Goal: Information Seeking & Learning: Learn about a topic

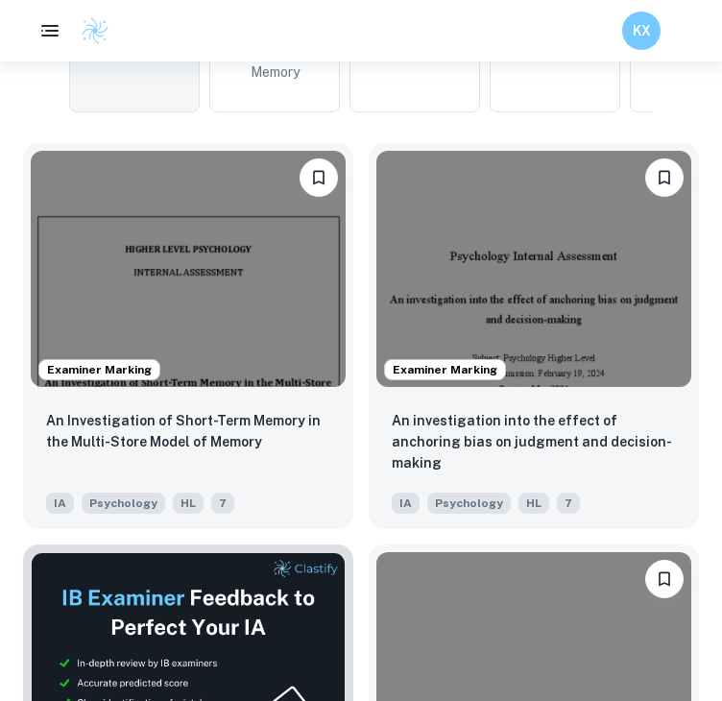
scroll to position [651, 0]
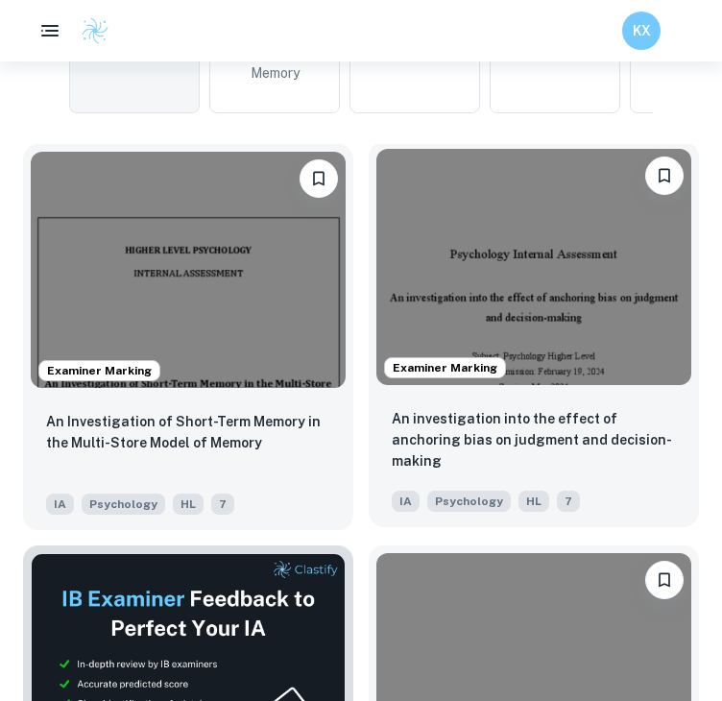
click at [481, 321] on img at bounding box center [533, 267] width 315 height 236
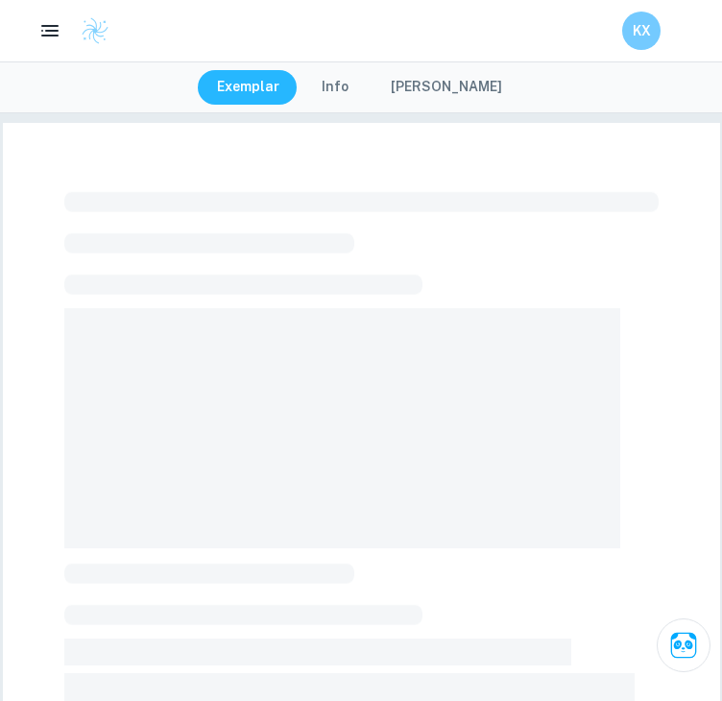
scroll to position [122, 0]
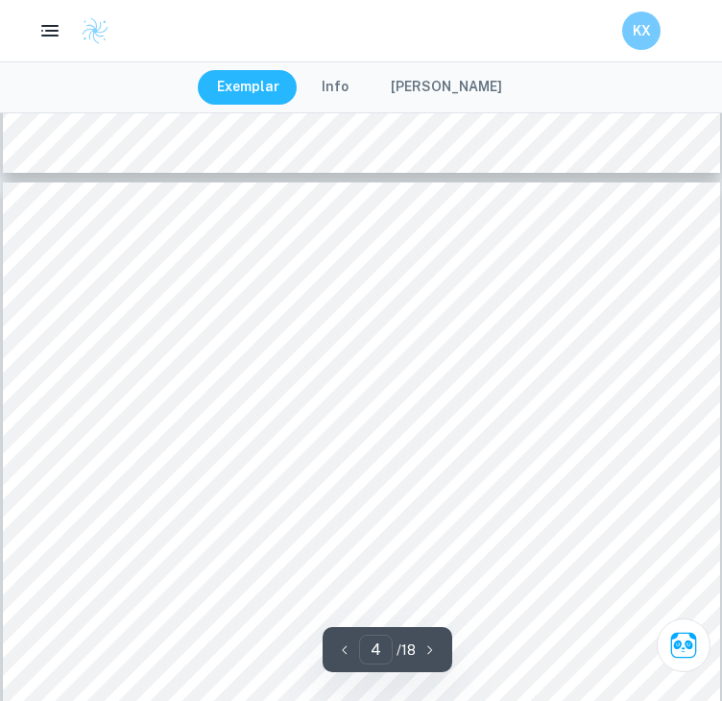
type input "3"
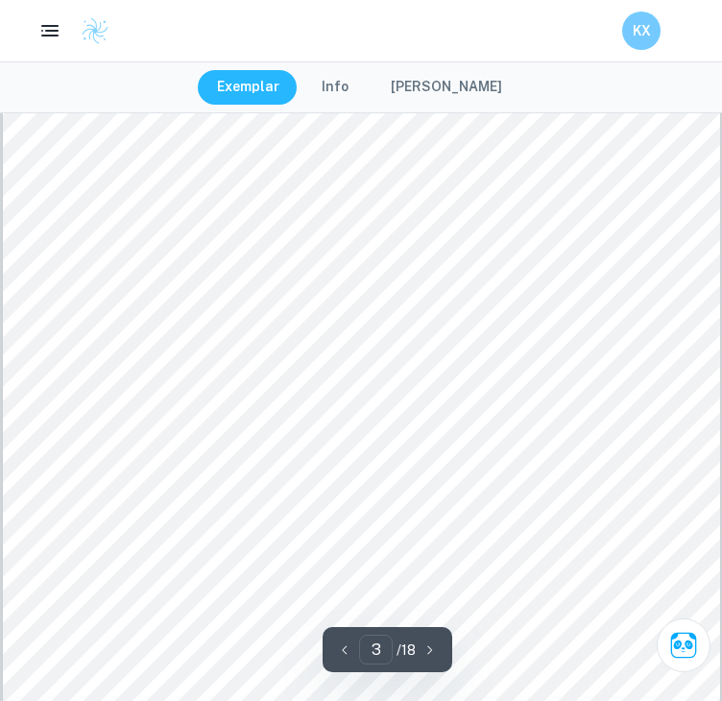
scroll to position [2247, 0]
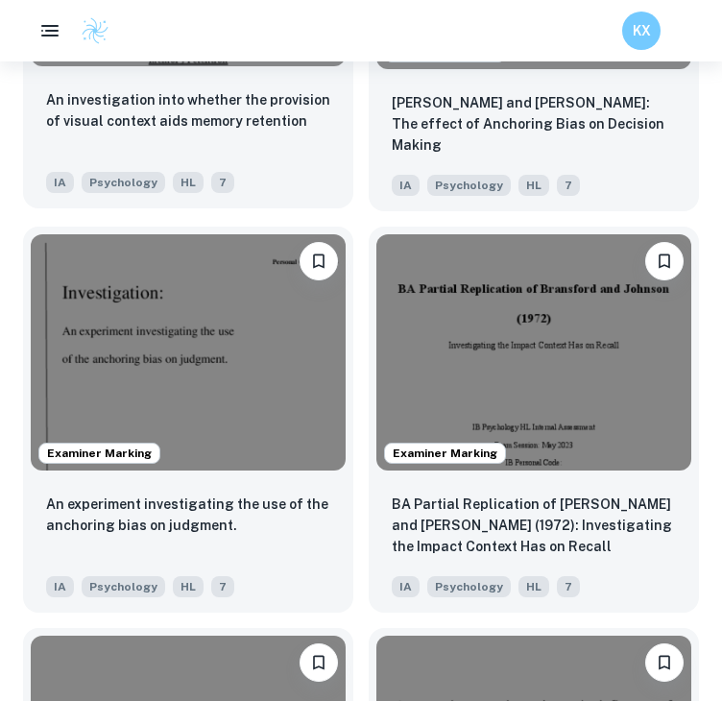
scroll to position [6184, 0]
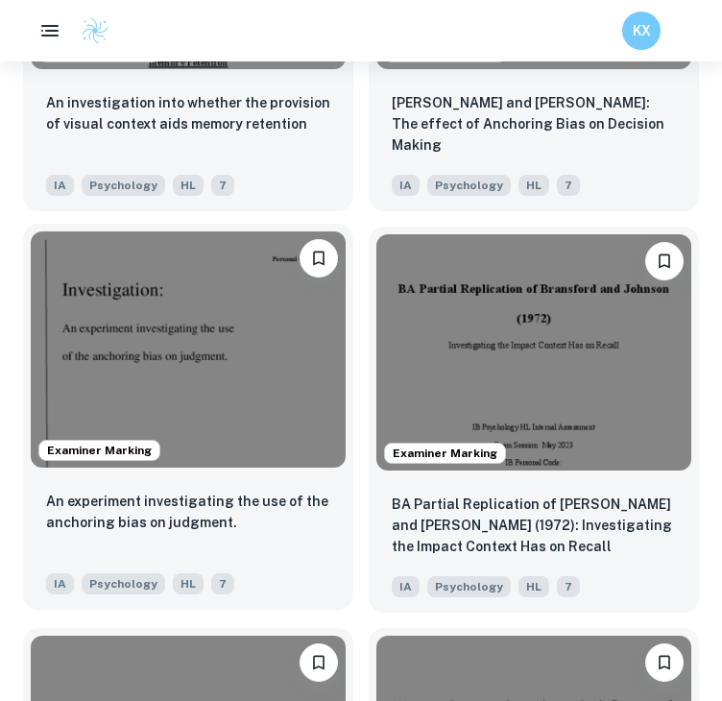
click at [110, 346] on img at bounding box center [188, 349] width 315 height 236
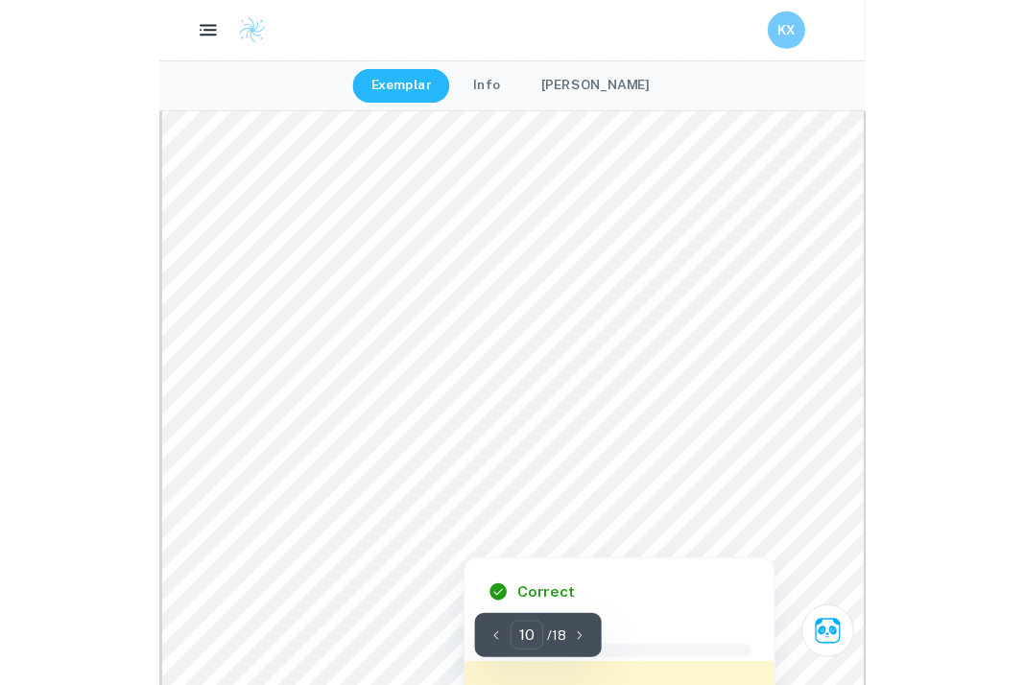
scroll to position [9907, 0]
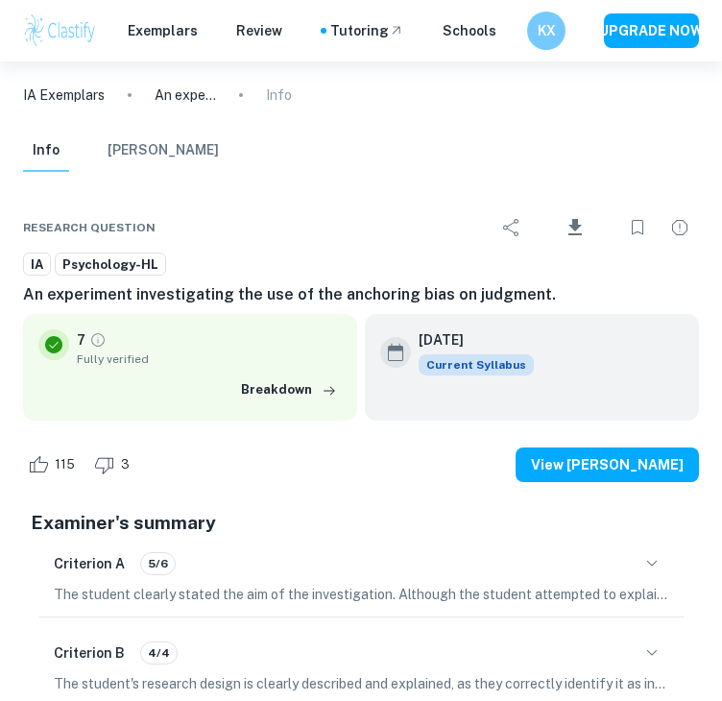
type input "12"
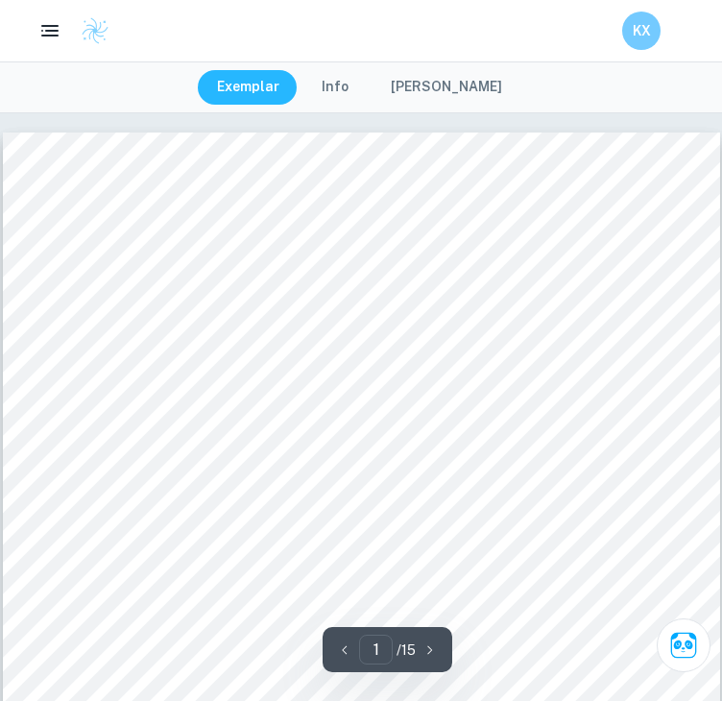
click at [407, 28] on div "KX" at bounding box center [361, 31] width 722 height 38
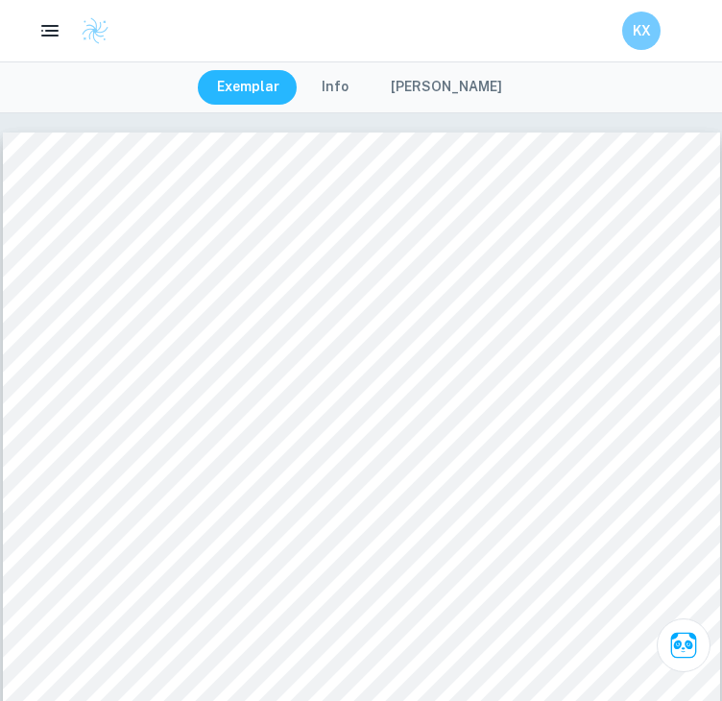
click at [533, 32] on div "KX" at bounding box center [361, 31] width 722 height 38
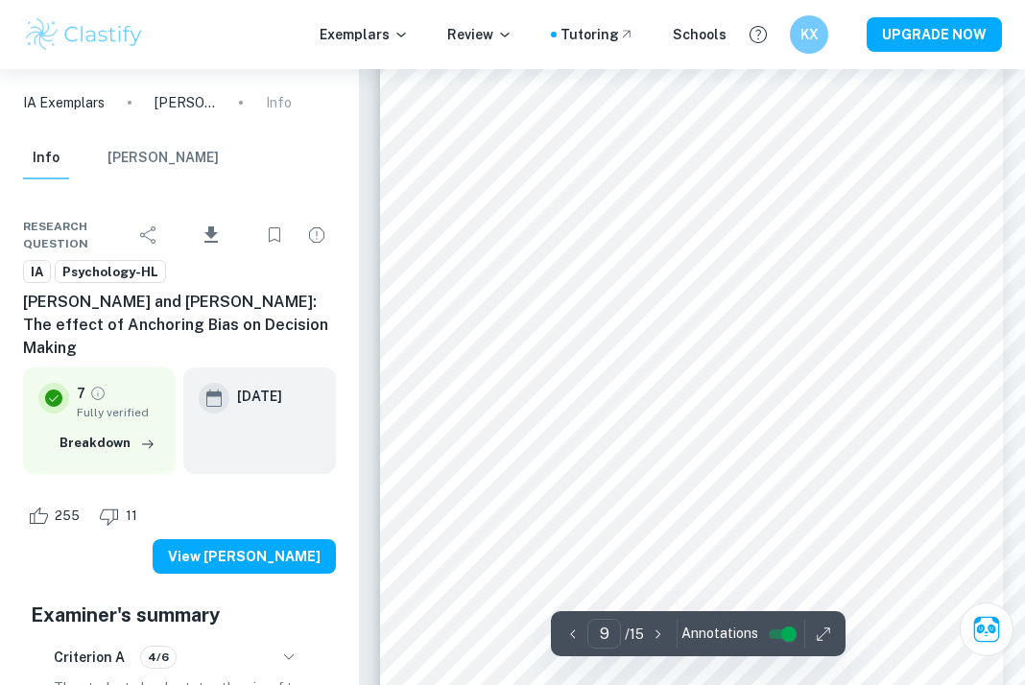
scroll to position [7715, 0]
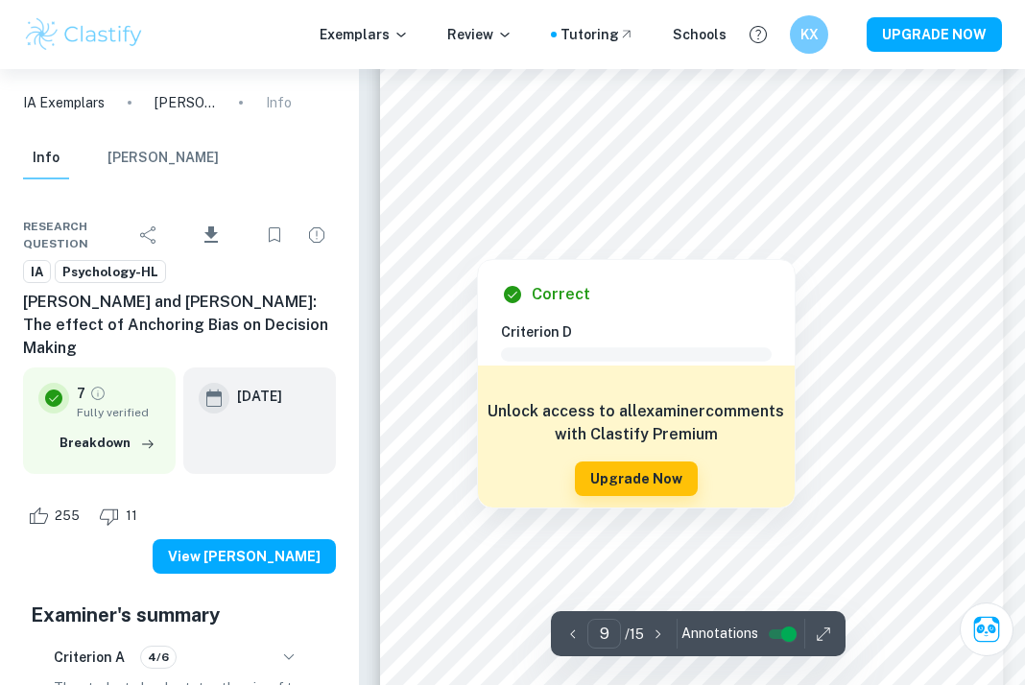
click at [535, 131] on div at bounding box center [727, 118] width 559 height 28
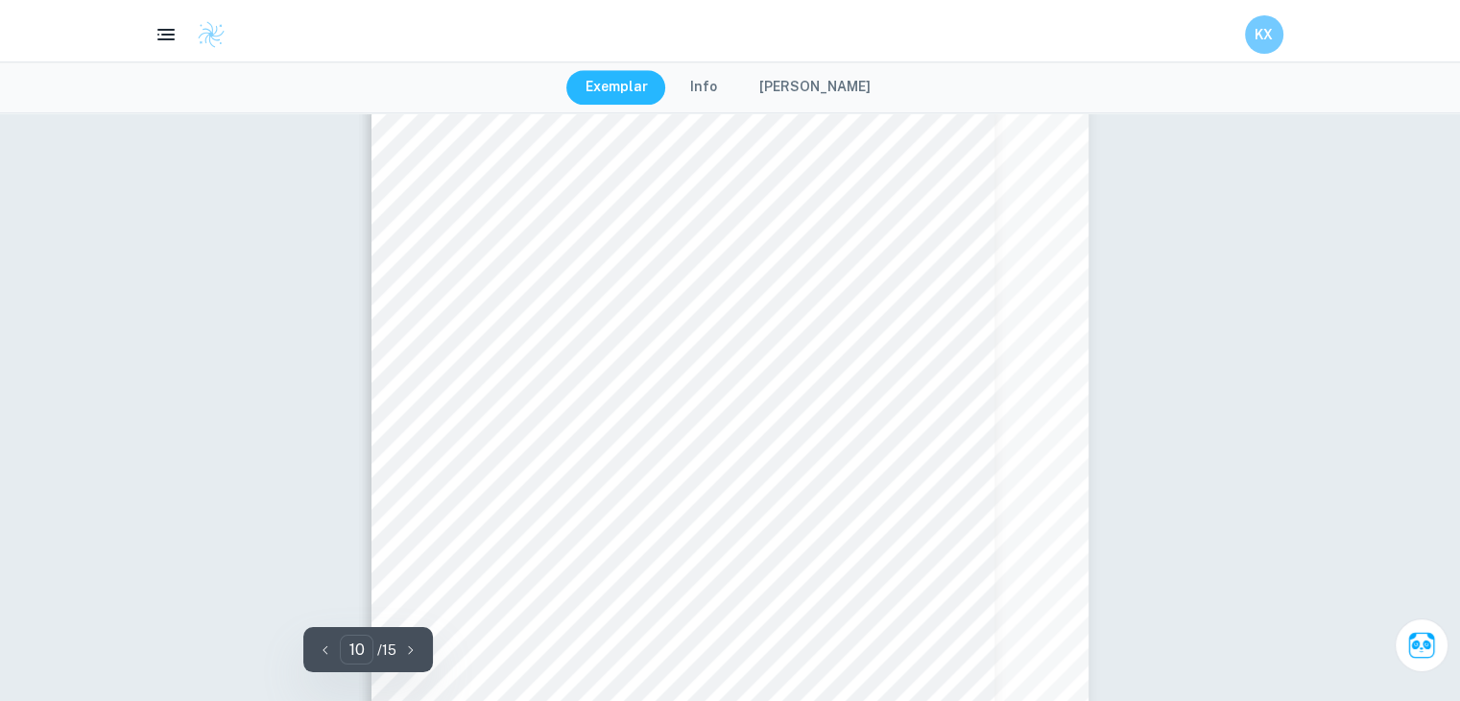
scroll to position [9292, 0]
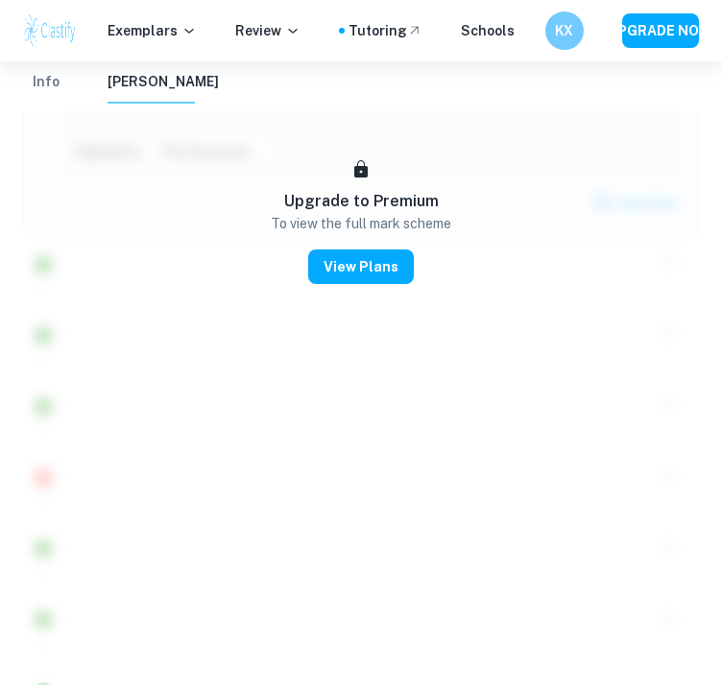
type input "8"
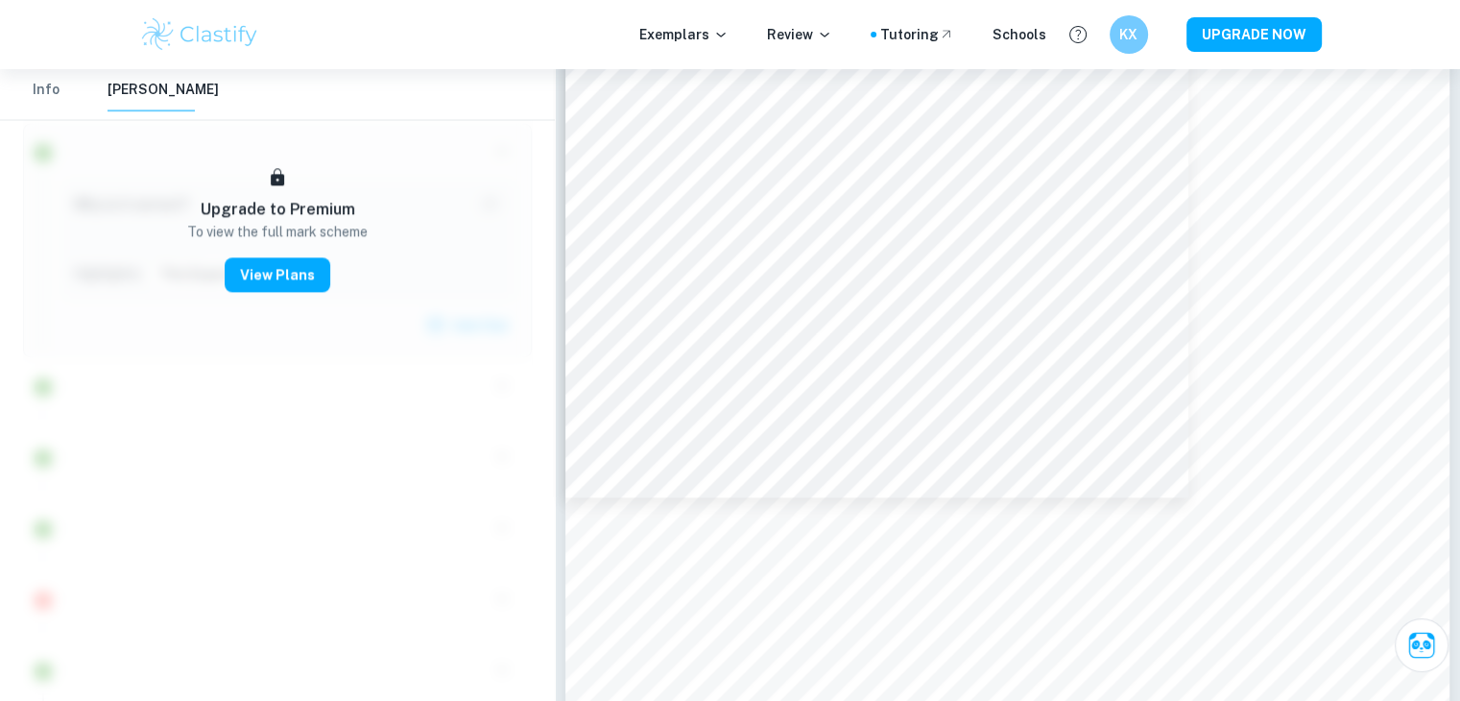
scroll to position [2742, 0]
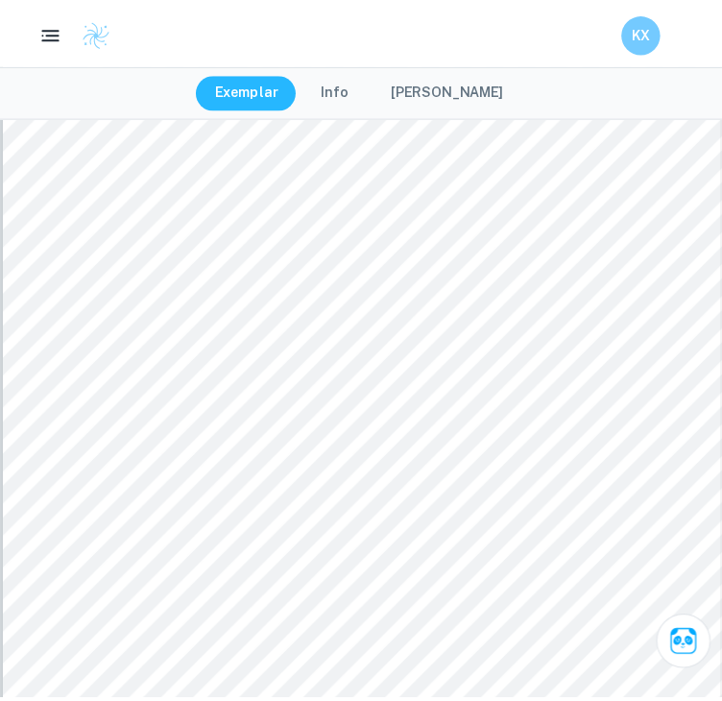
scroll to position [10224, 0]
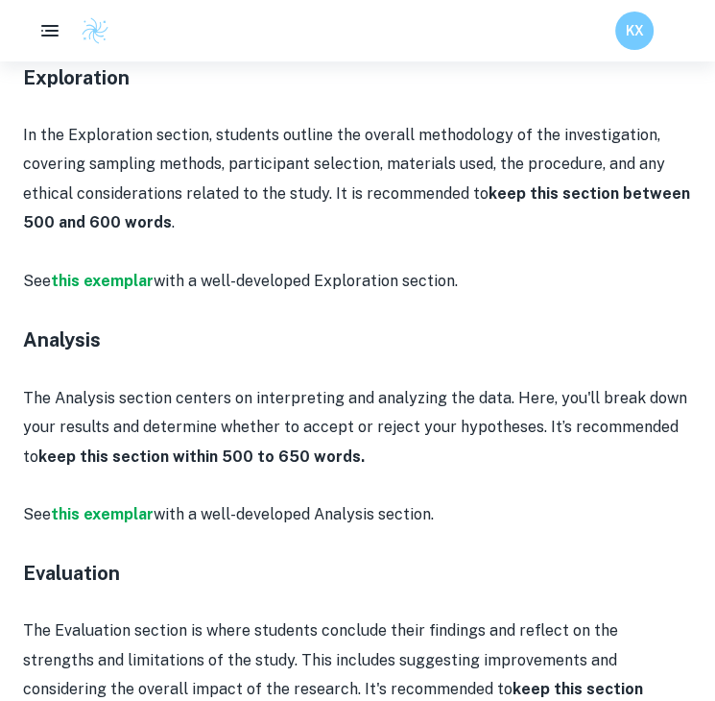
scroll to position [1393, 0]
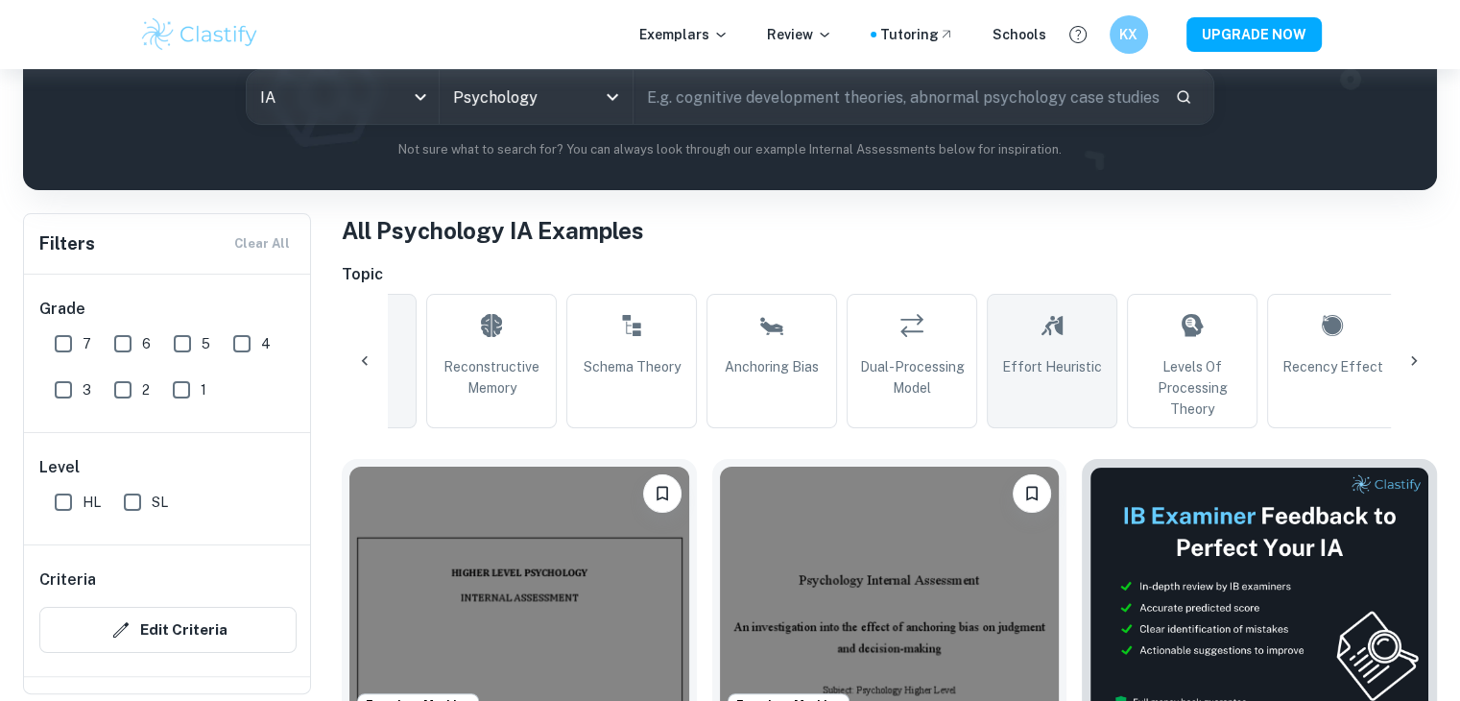
scroll to position [0, 115]
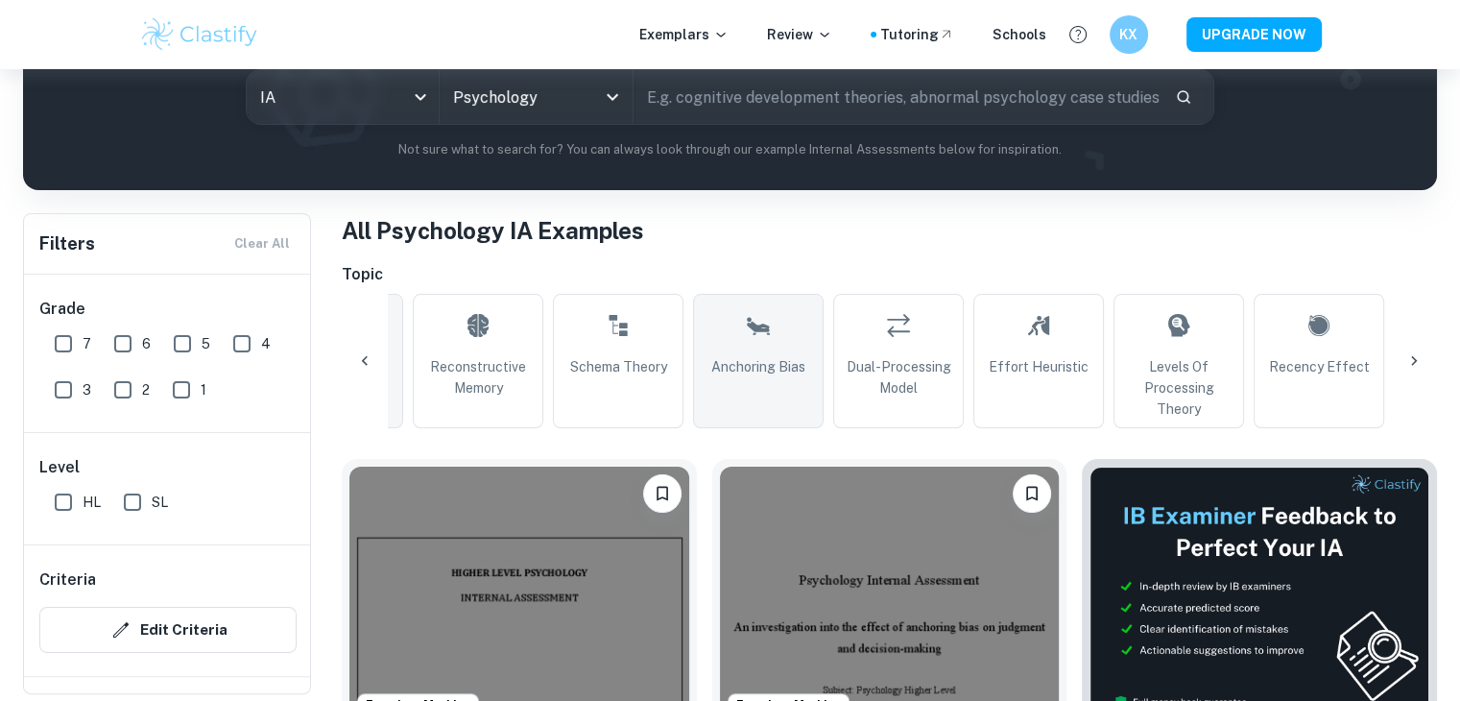
click at [718, 369] on span "Anchoring Bias" at bounding box center [758, 366] width 94 height 21
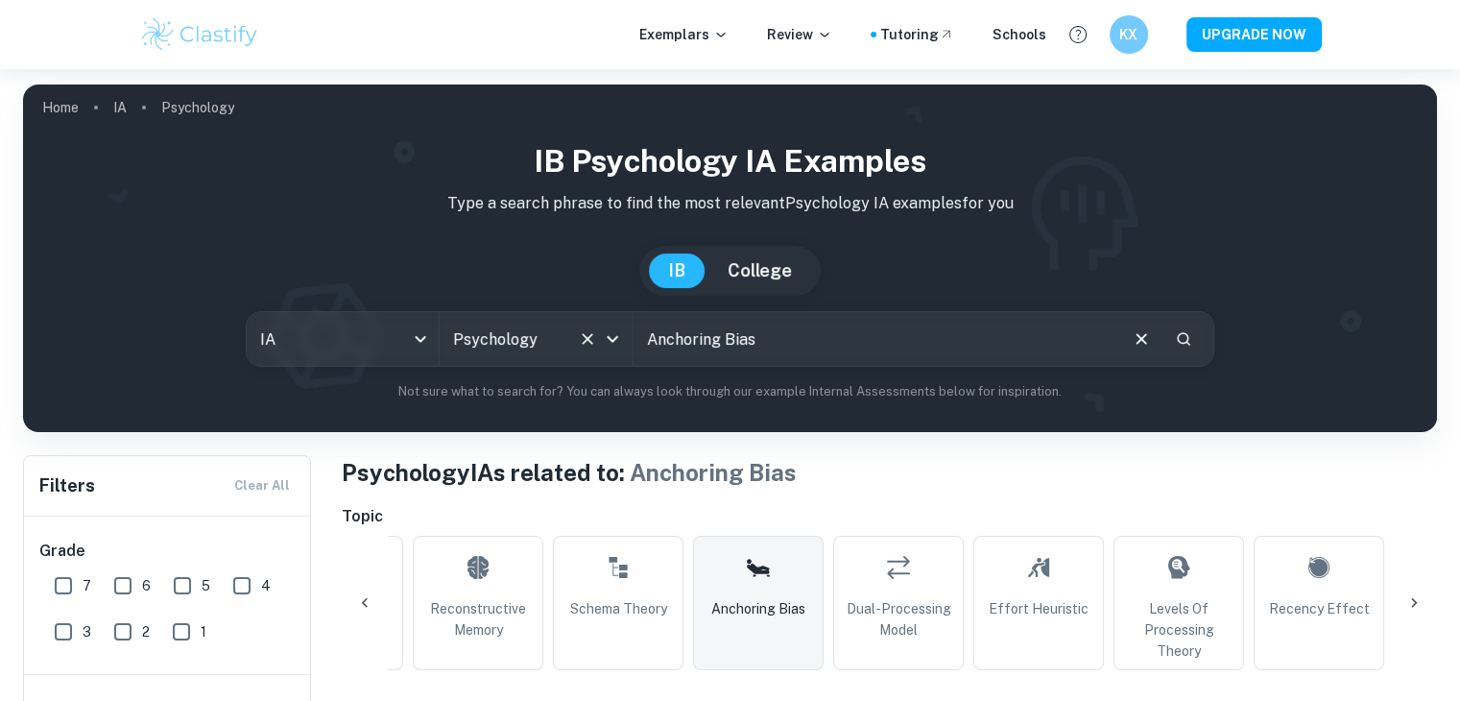
scroll to position [387, 0]
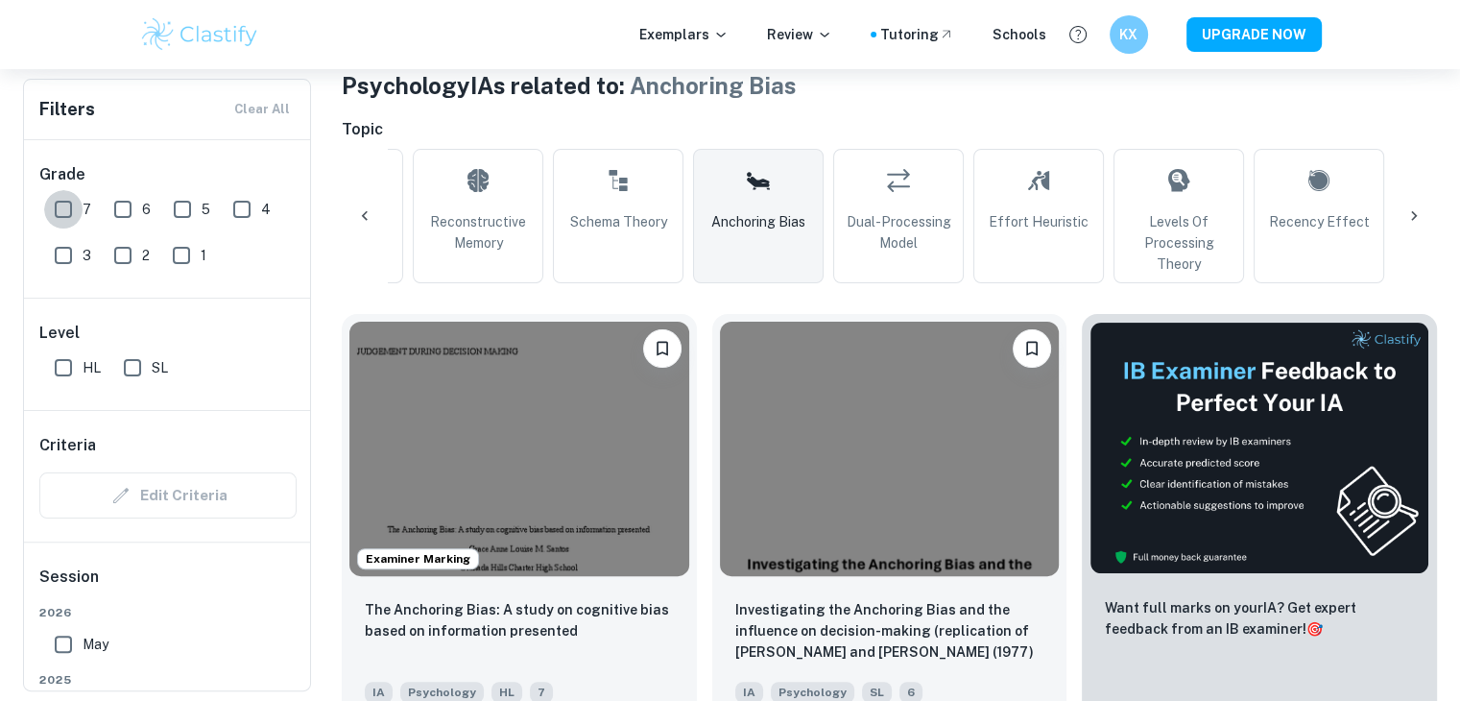
click at [64, 206] on input "7" at bounding box center [63, 209] width 38 height 38
checkbox input "true"
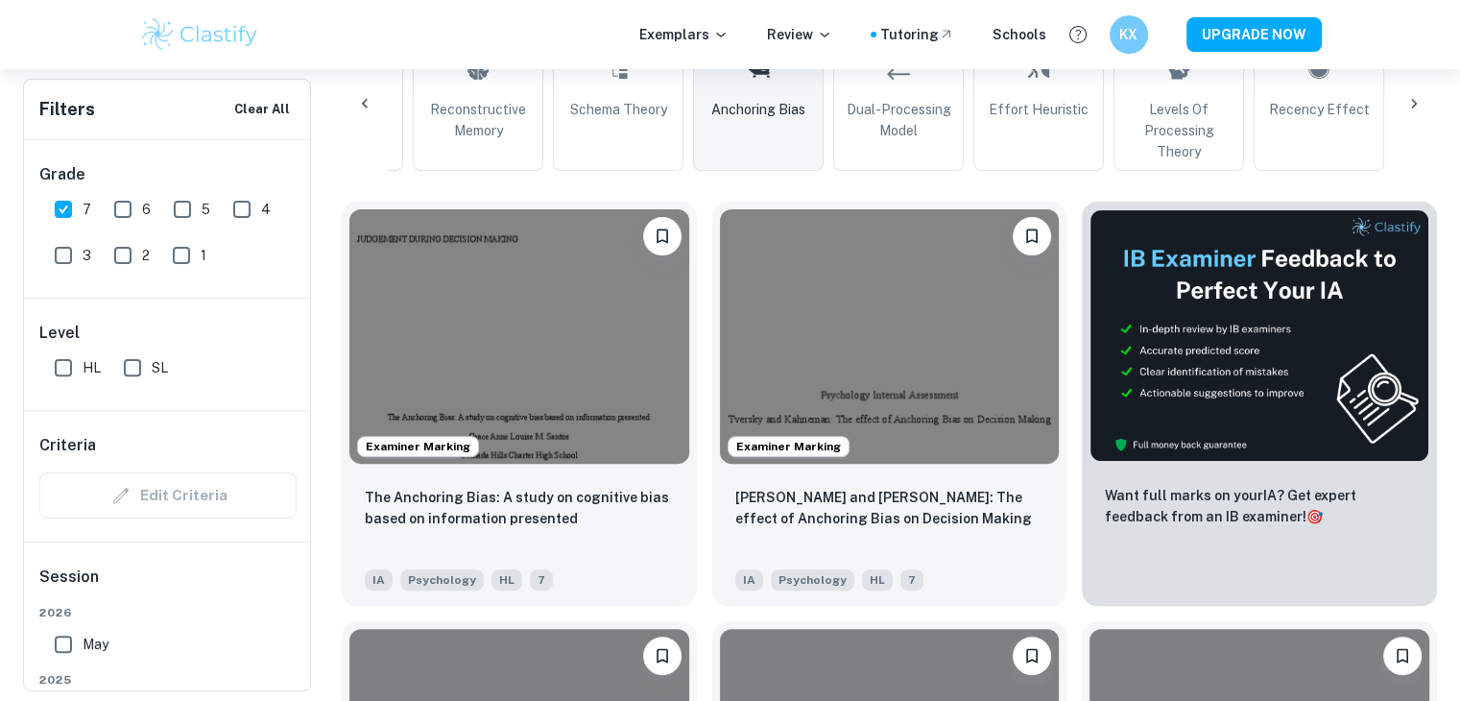
scroll to position [564, 0]
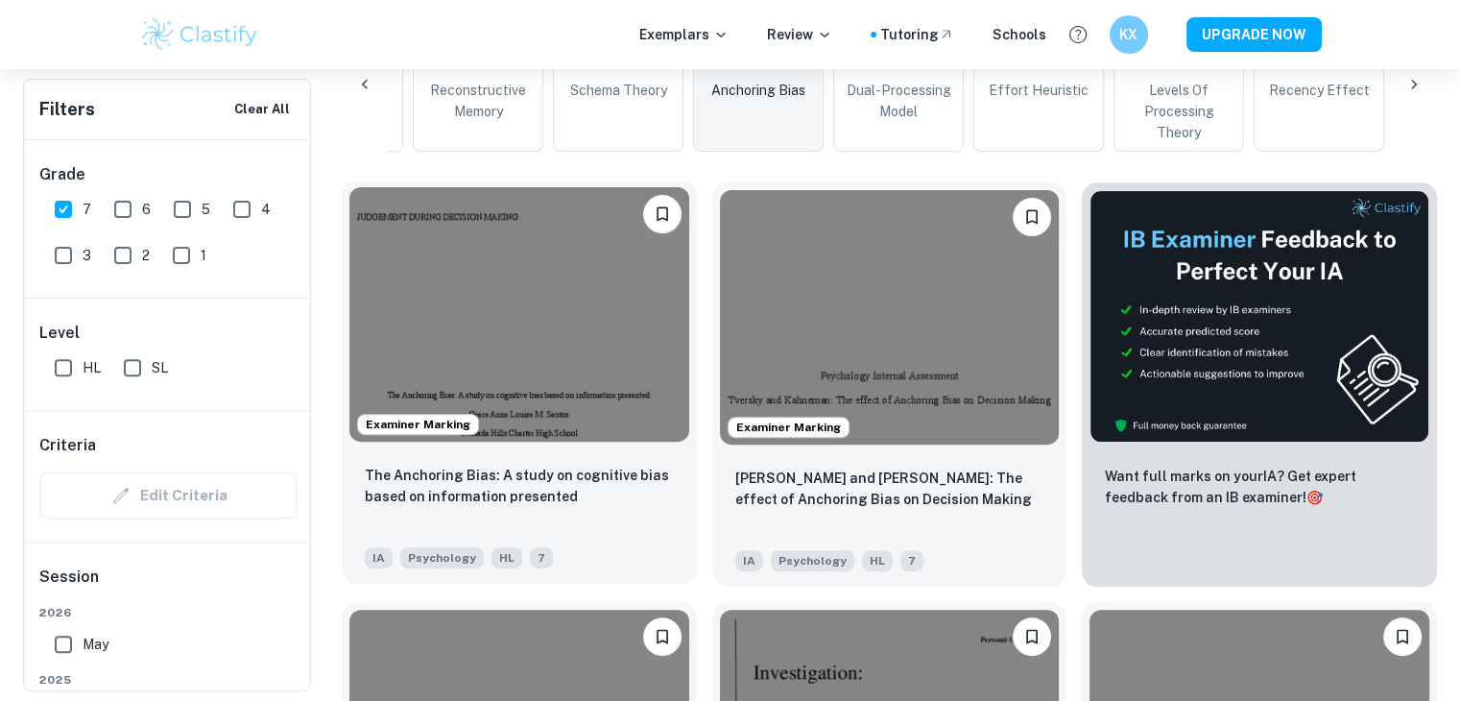
click at [522, 390] on img at bounding box center [519, 314] width 340 height 254
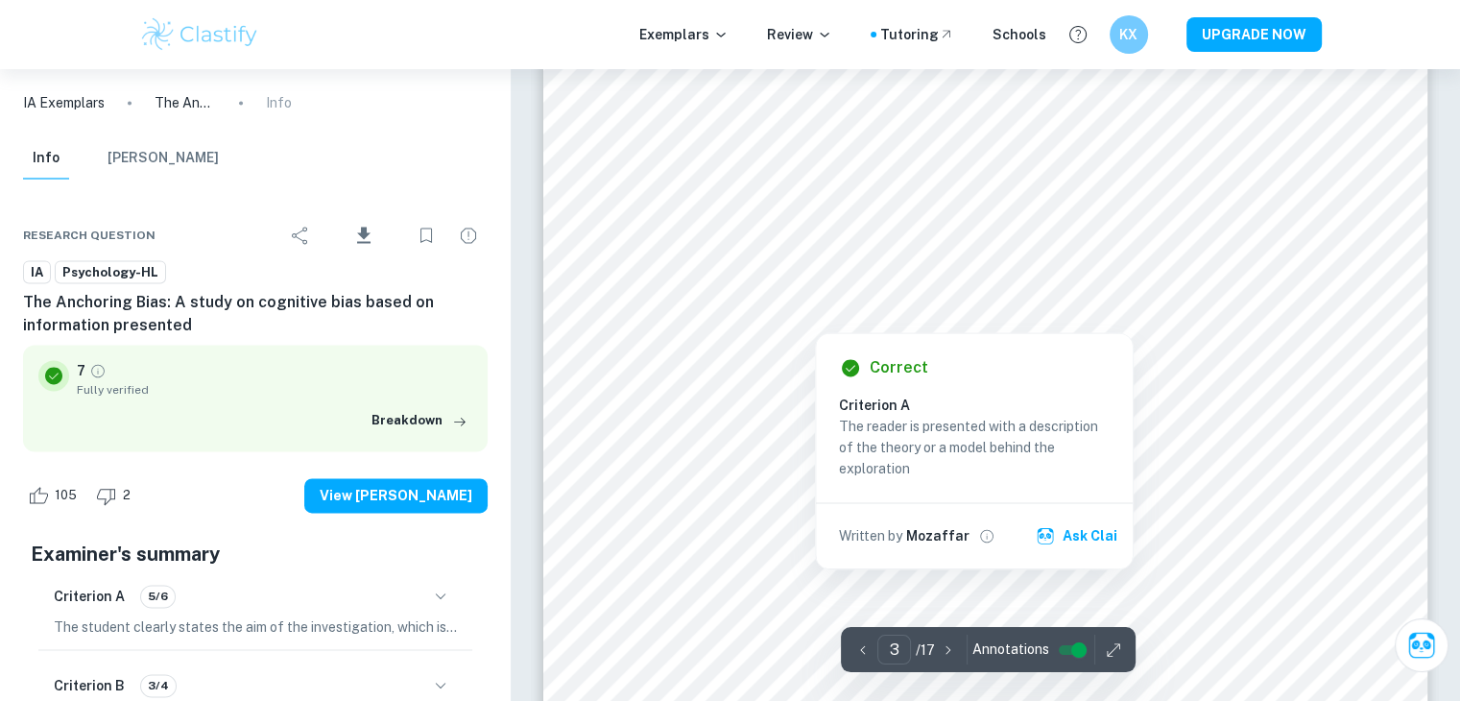
scroll to position [2665, 0]
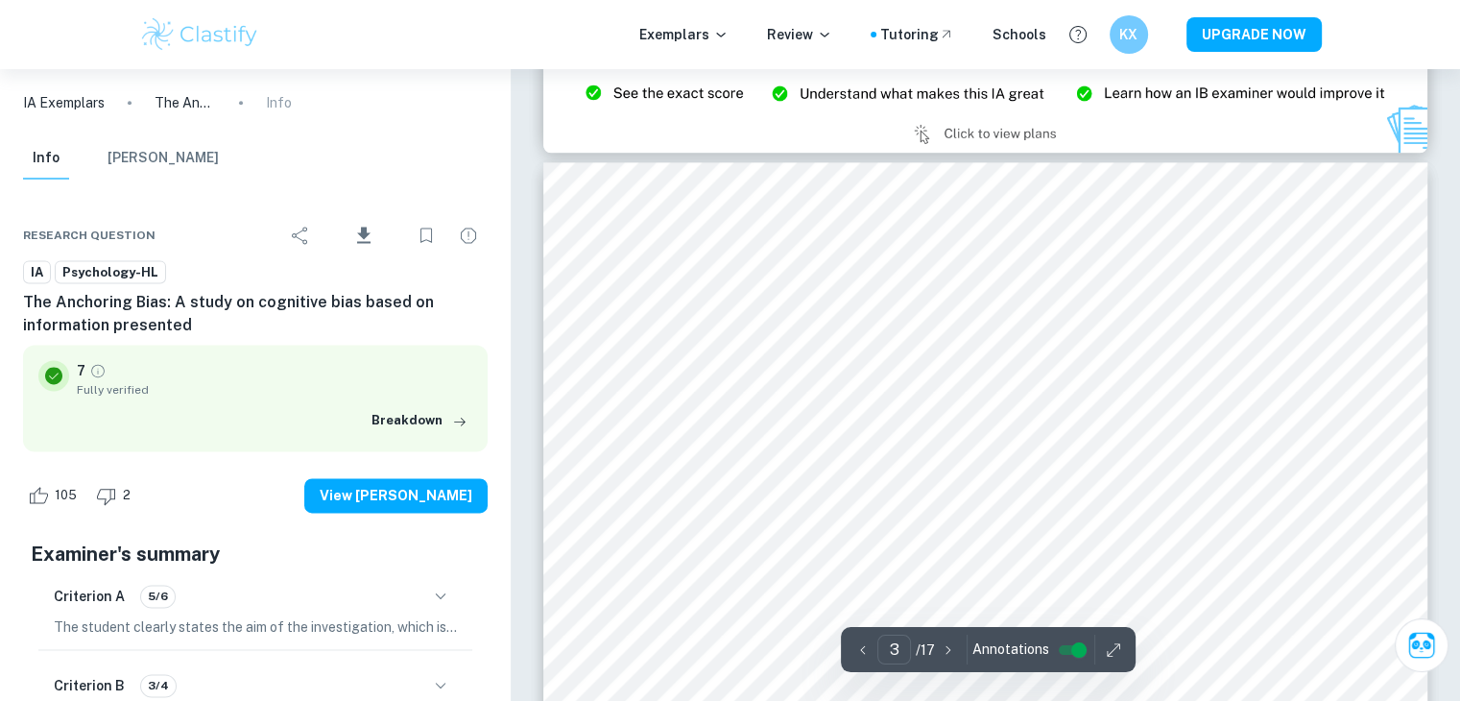
type input "2"
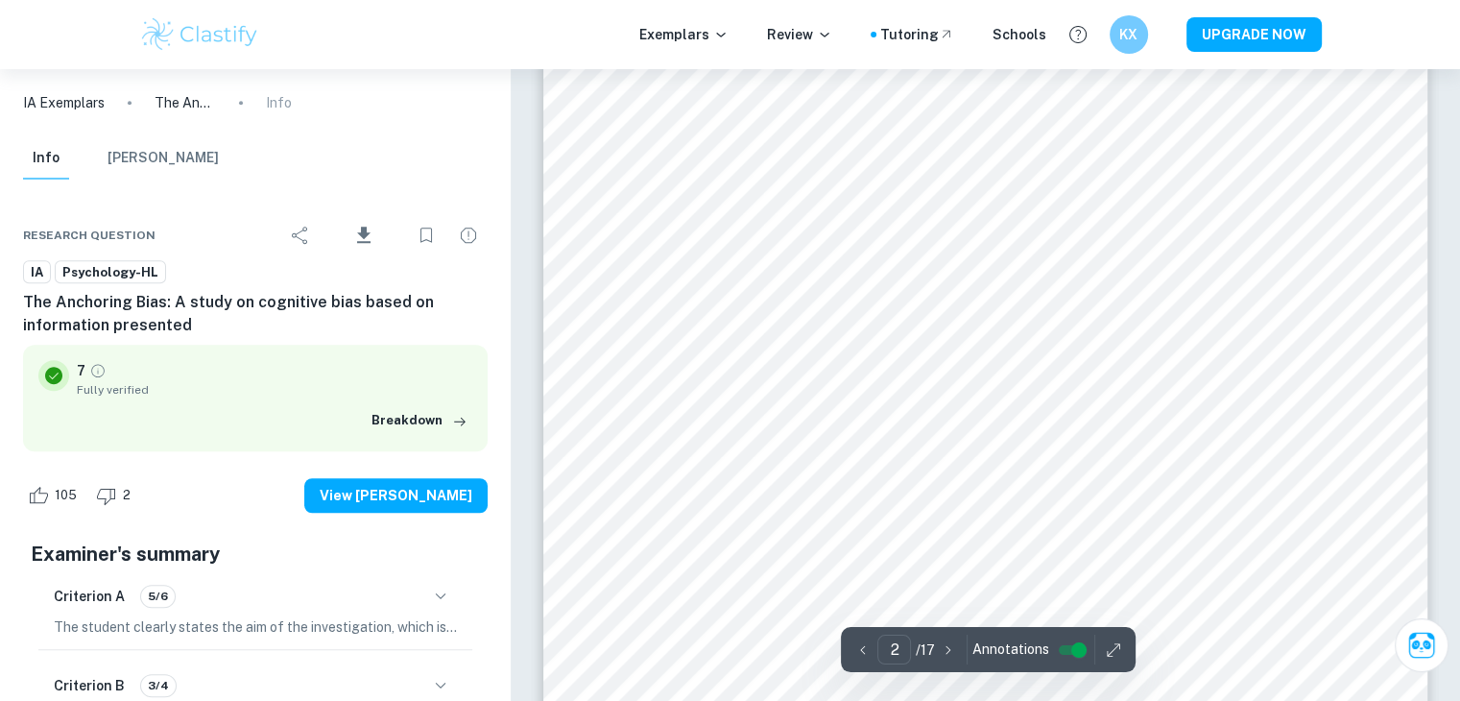
scroll to position [1399, 0]
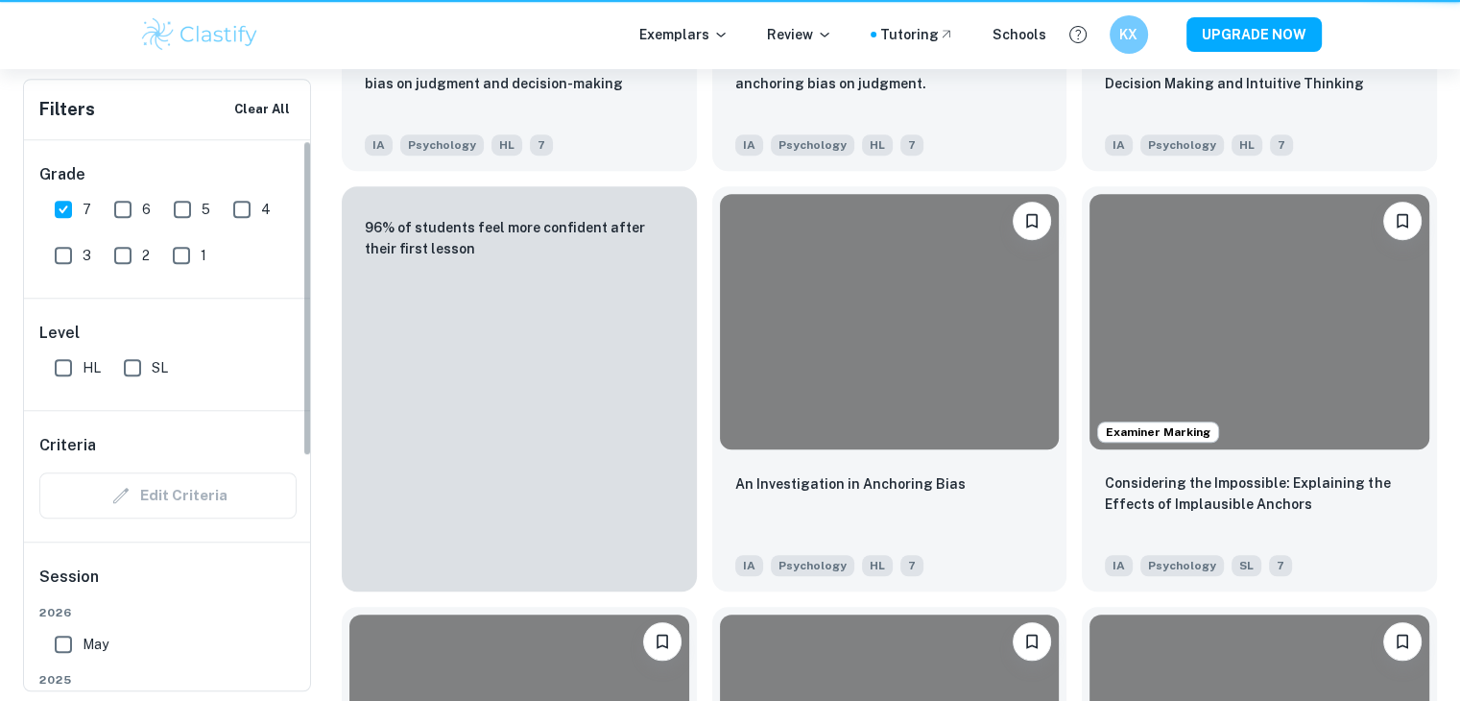
scroll to position [564, 0]
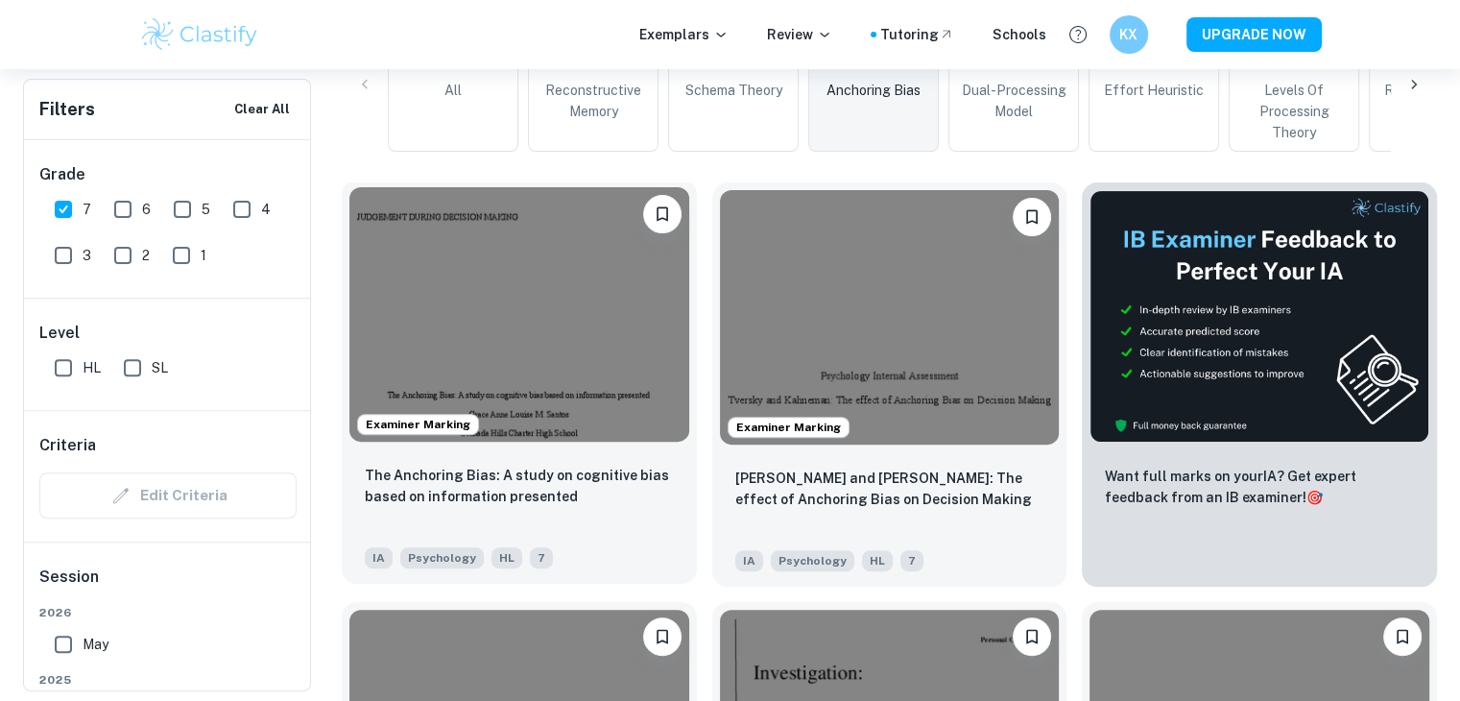
click at [500, 320] on img at bounding box center [519, 314] width 340 height 254
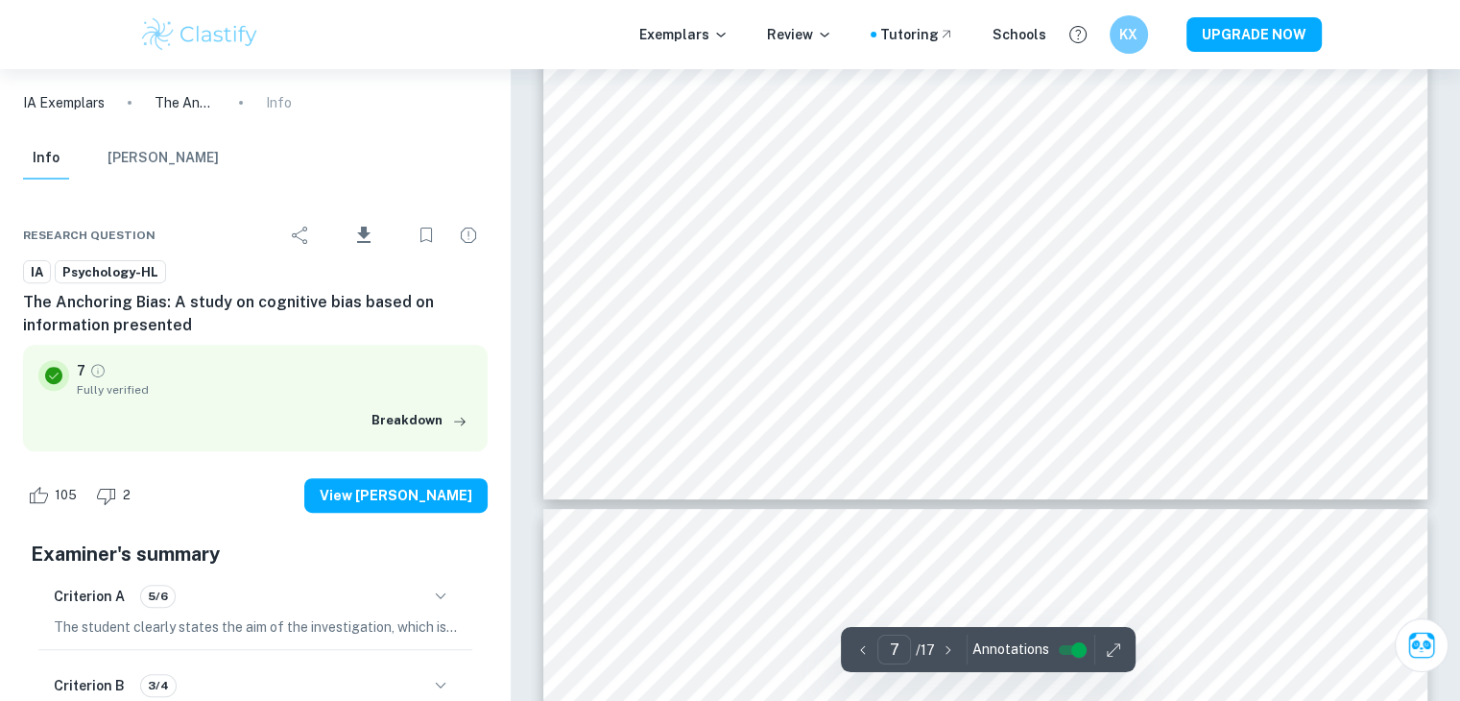
type input "8"
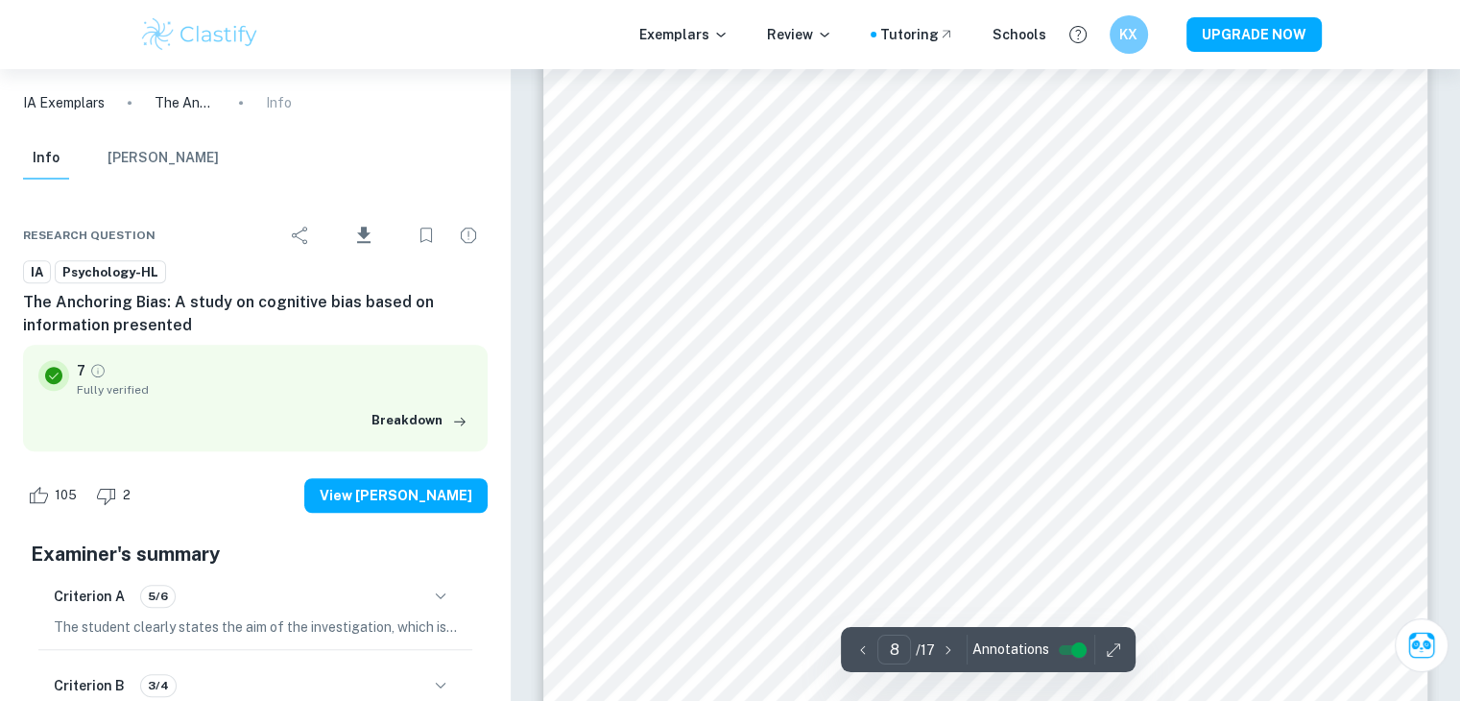
scroll to position [8427, 0]
